Goal: Navigation & Orientation: Find specific page/section

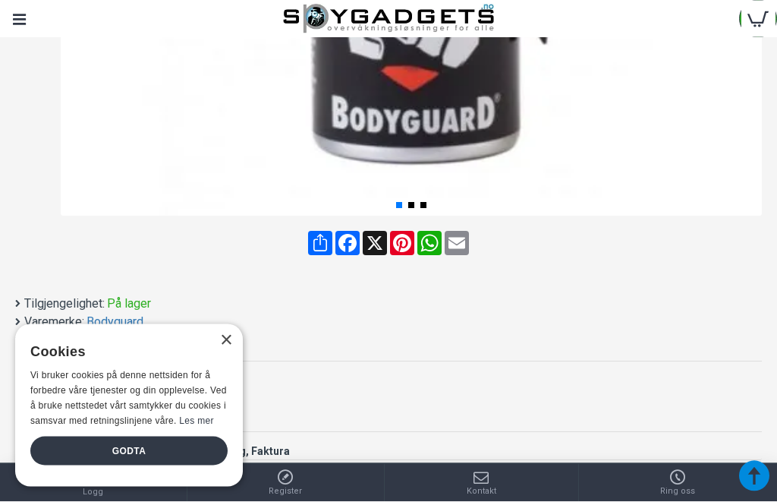
scroll to position [692, 0]
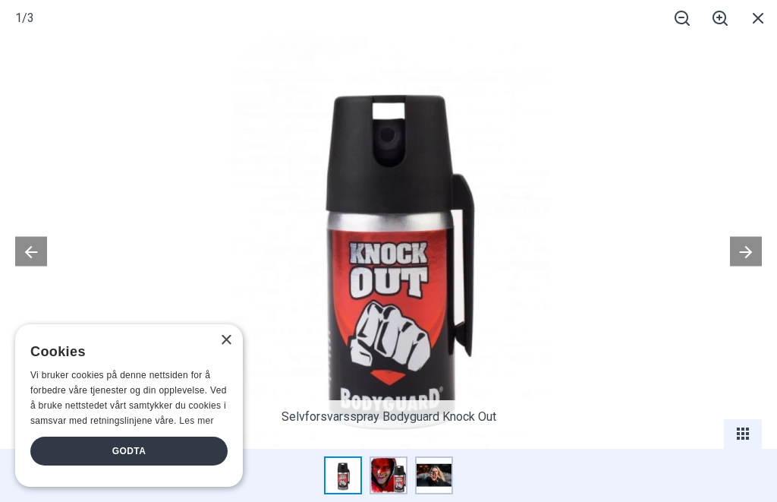
click at [43, 266] on button at bounding box center [31, 251] width 32 height 30
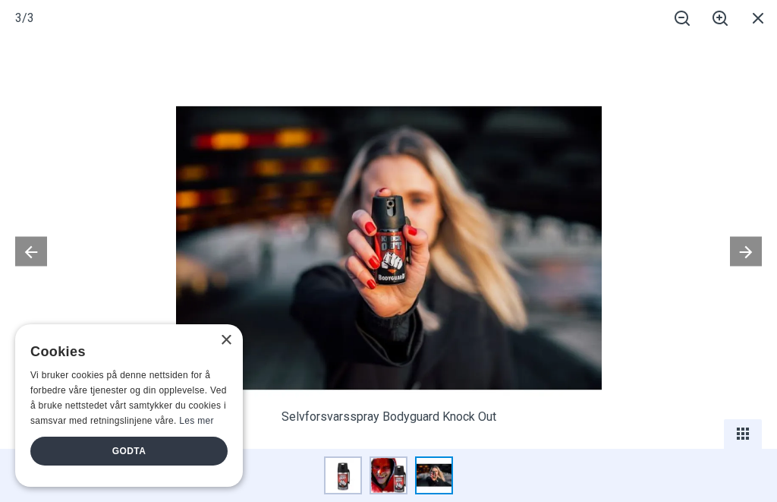
click at [746, 266] on button at bounding box center [746, 251] width 32 height 30
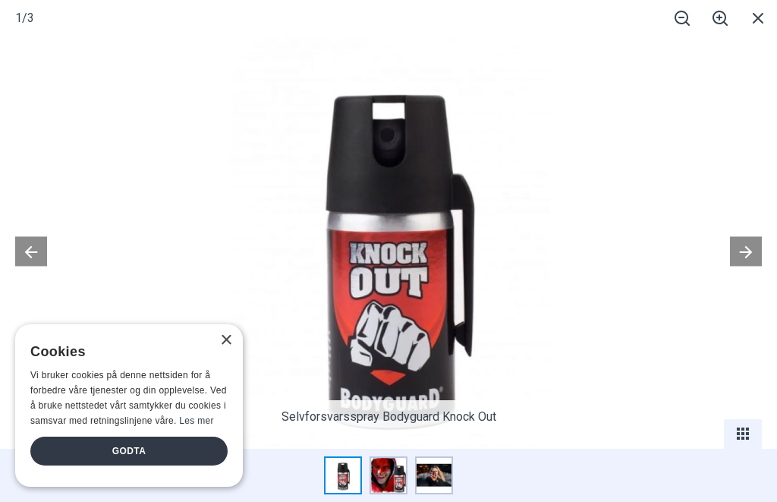
click at [746, 266] on button at bounding box center [746, 251] width 32 height 30
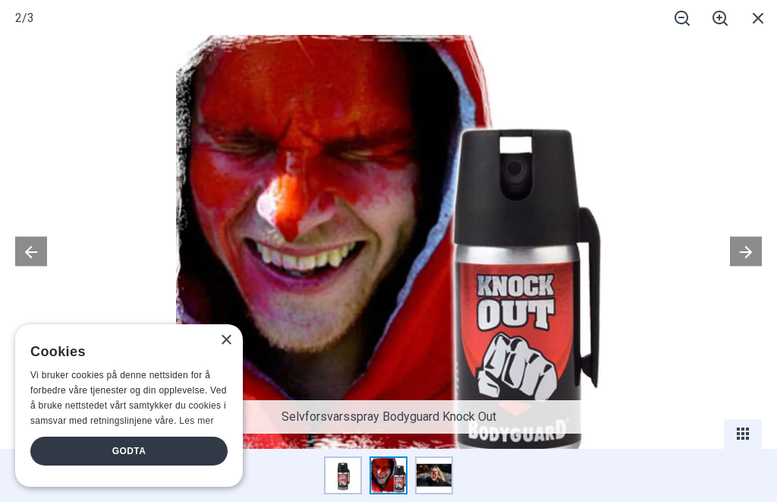
click at [740, 266] on button at bounding box center [746, 251] width 32 height 30
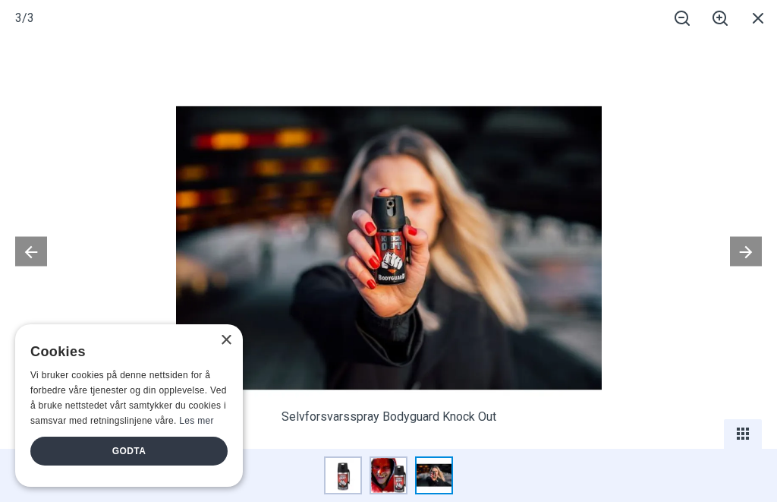
click at [742, 266] on button at bounding box center [746, 251] width 32 height 30
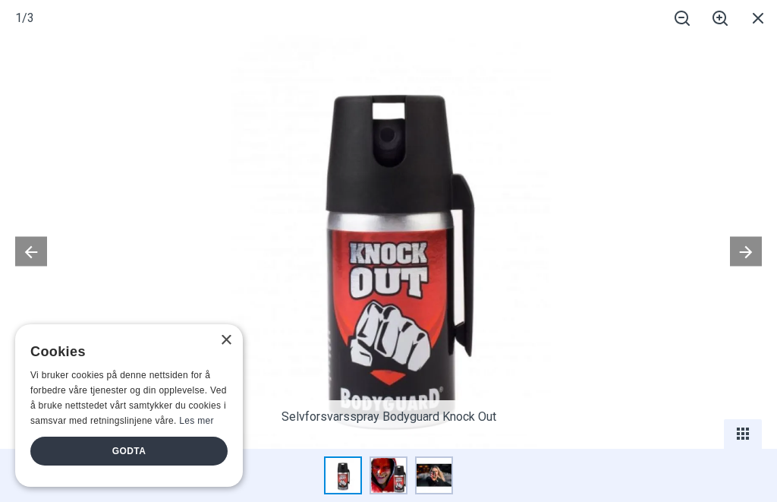
click at [229, 346] on div "×" at bounding box center [225, 340] width 11 height 11
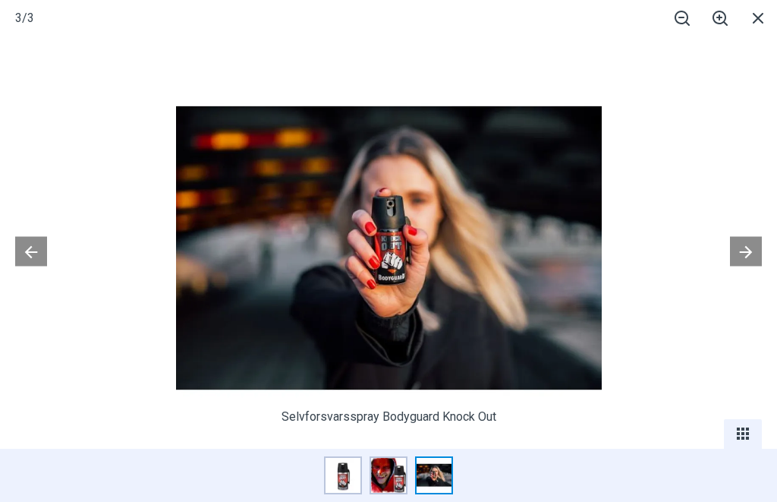
click at [765, 19] on span at bounding box center [758, 18] width 38 height 36
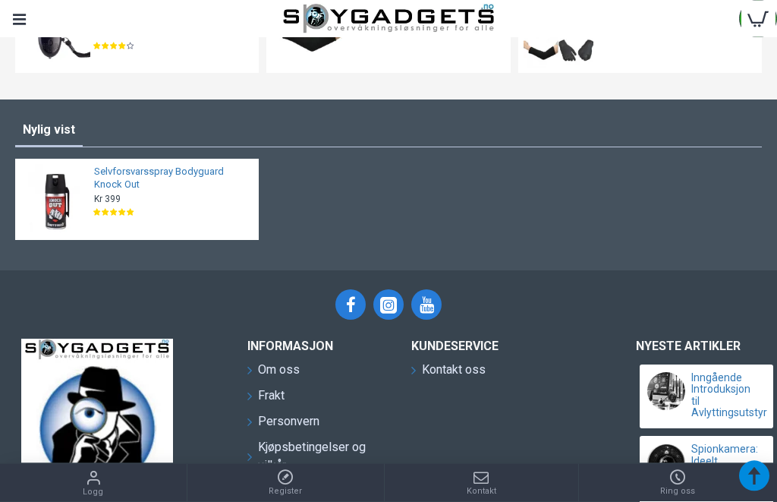
scroll to position [3691, 0]
click at [226, 210] on div "Selvforsvarsspray Bodyguard Knock Out Kr 399 Eks. MVA:Kr 319 Kjøp Legg til ønsk…" at bounding box center [171, 199] width 163 height 70
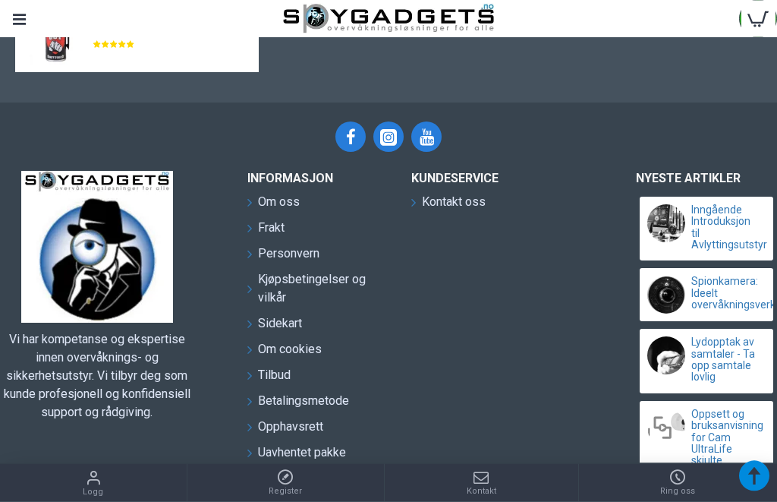
scroll to position [3880, 0]
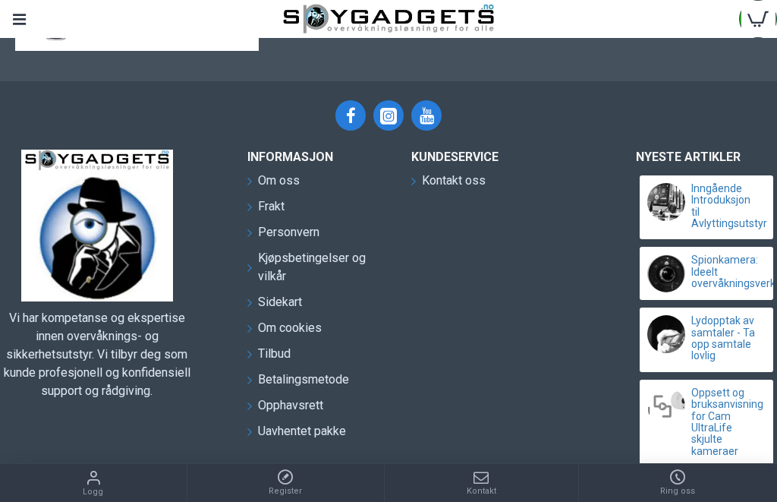
click at [297, 184] on span "Om oss" at bounding box center [279, 181] width 42 height 18
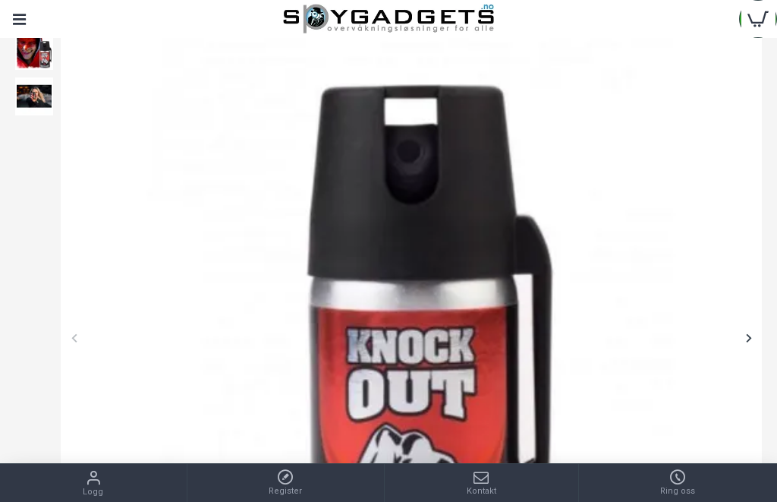
scroll to position [217, 0]
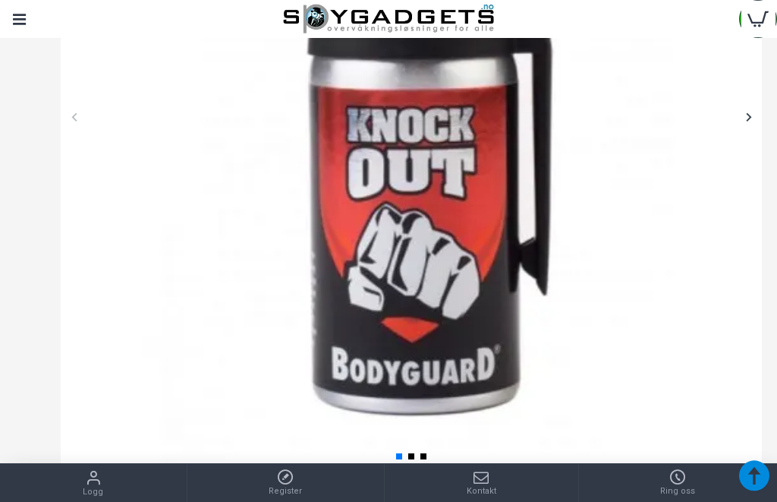
scroll to position [438, 0]
